Goal: Task Accomplishment & Management: Manage account settings

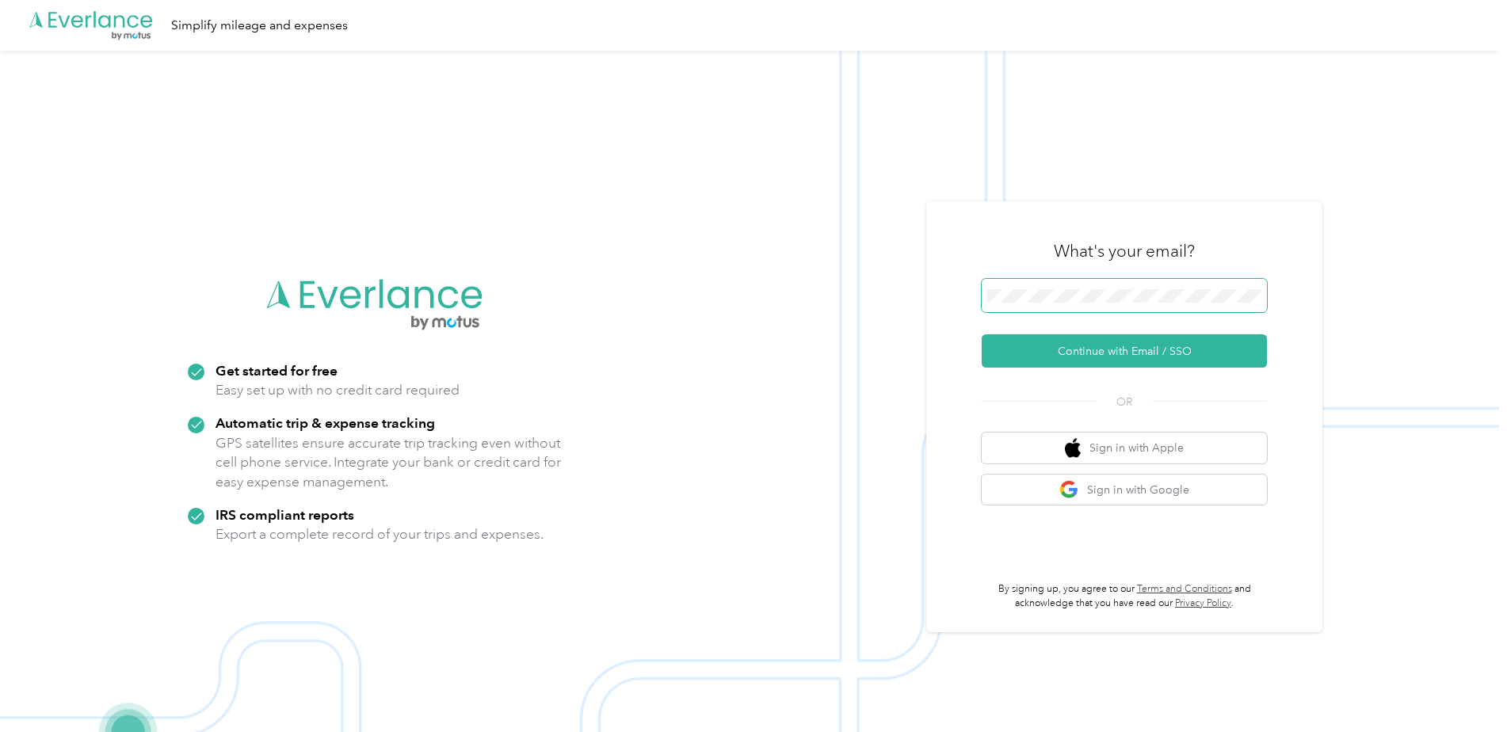
click at [1135, 361] on button "Continue with Email / SSO" at bounding box center [1124, 350] width 285 height 33
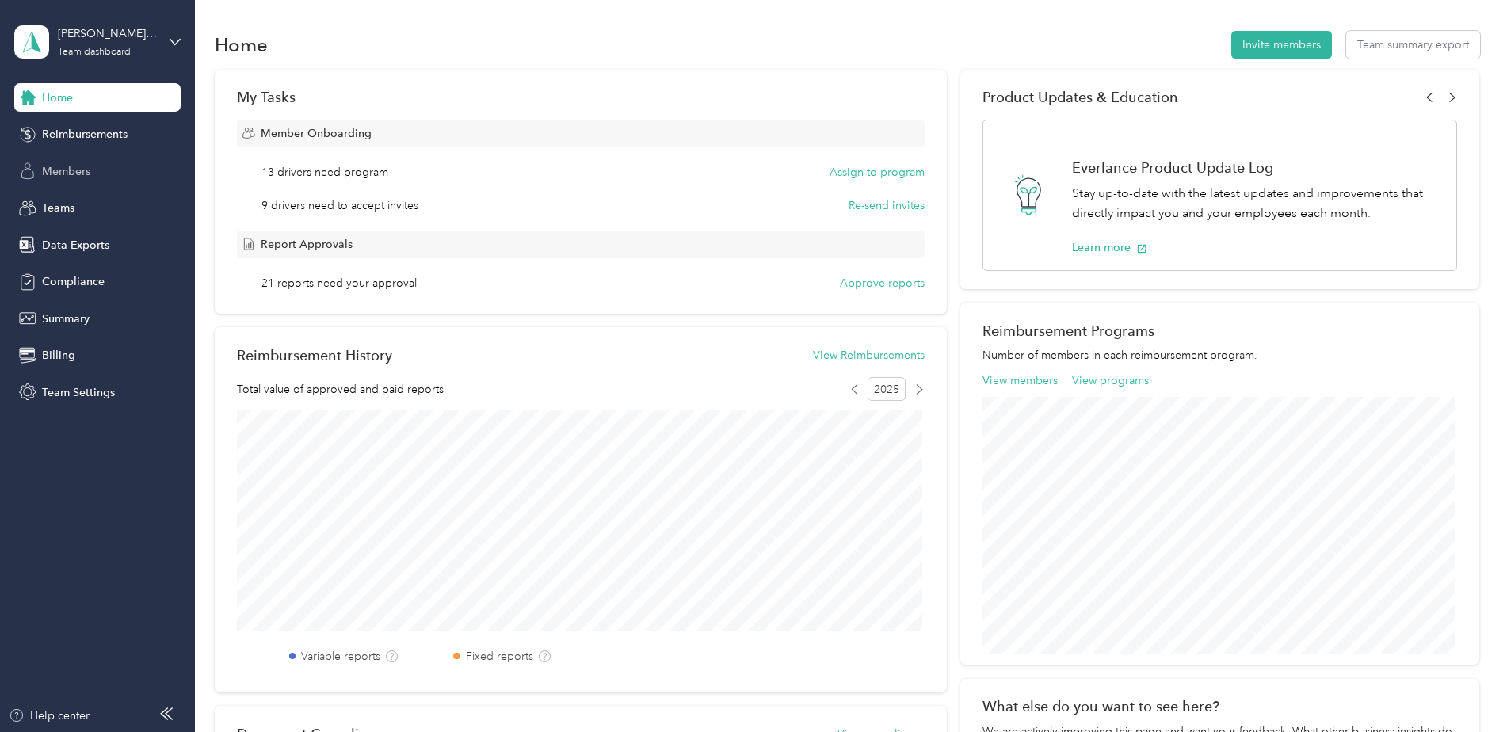
click at [66, 164] on span "Members" at bounding box center [66, 171] width 48 height 17
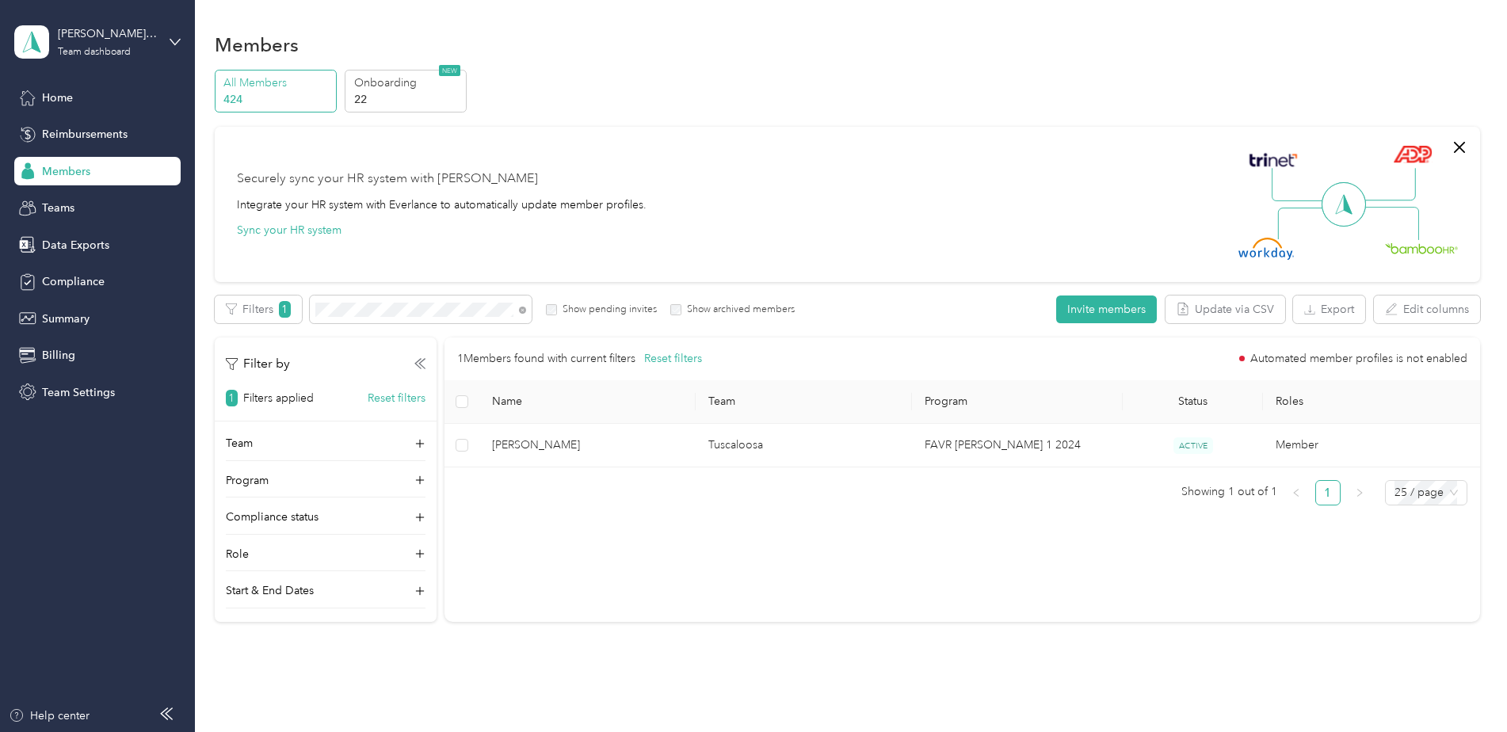
click at [162, 38] on div "[PERSON_NAME] Beverages Team dashboard" at bounding box center [97, 41] width 166 height 55
click at [113, 200] on div "Log out" at bounding box center [180, 202] width 311 height 28
